Goal: Task Accomplishment & Management: Manage account settings

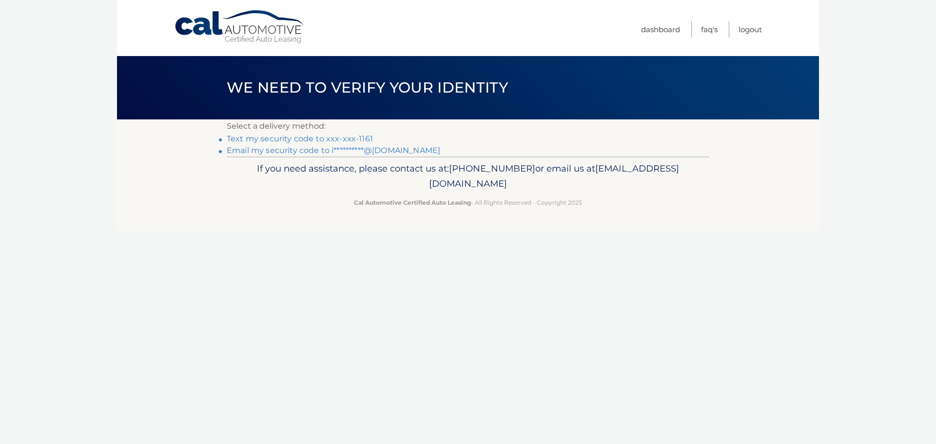
click at [290, 140] on link "Text my security code to xxx-xxx-1161" at bounding box center [300, 138] width 146 height 9
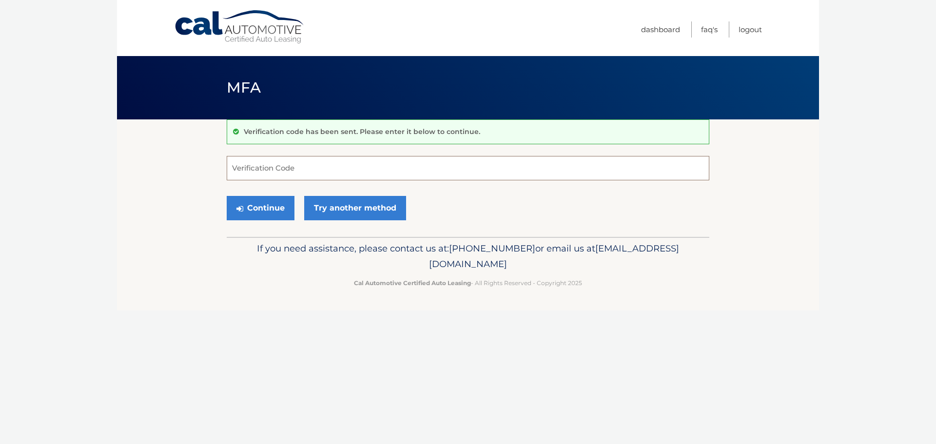
click at [338, 174] on input "Verification Code" at bounding box center [468, 168] width 483 height 24
type input "155525"
click at [259, 209] on button "Continue" at bounding box center [261, 208] width 68 height 24
